Goal: Transaction & Acquisition: Subscribe to service/newsletter

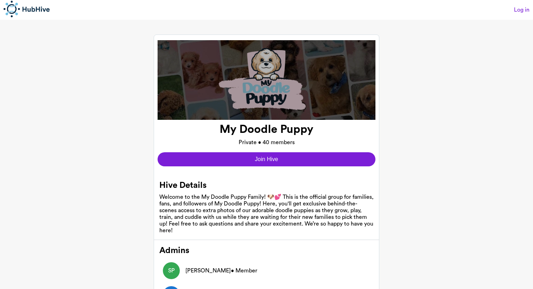
click at [271, 160] on button "Join Hive" at bounding box center [267, 159] width 218 height 14
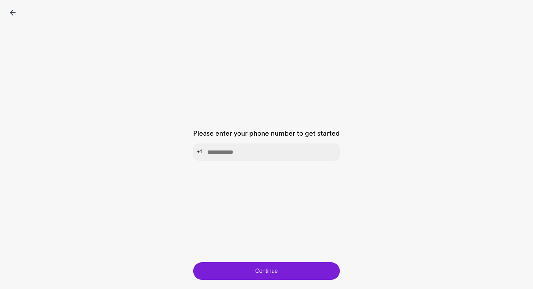
click at [12, 12] on img at bounding box center [13, 13] width 6 height 6
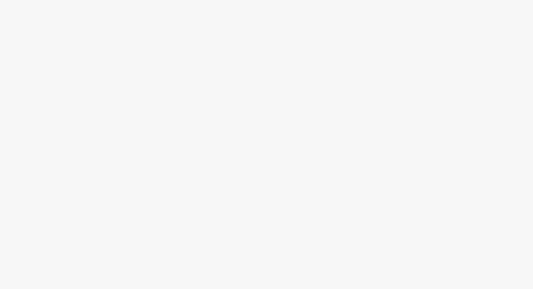
scroll to position [1, 0]
